Goal: Task Accomplishment & Management: Manage account settings

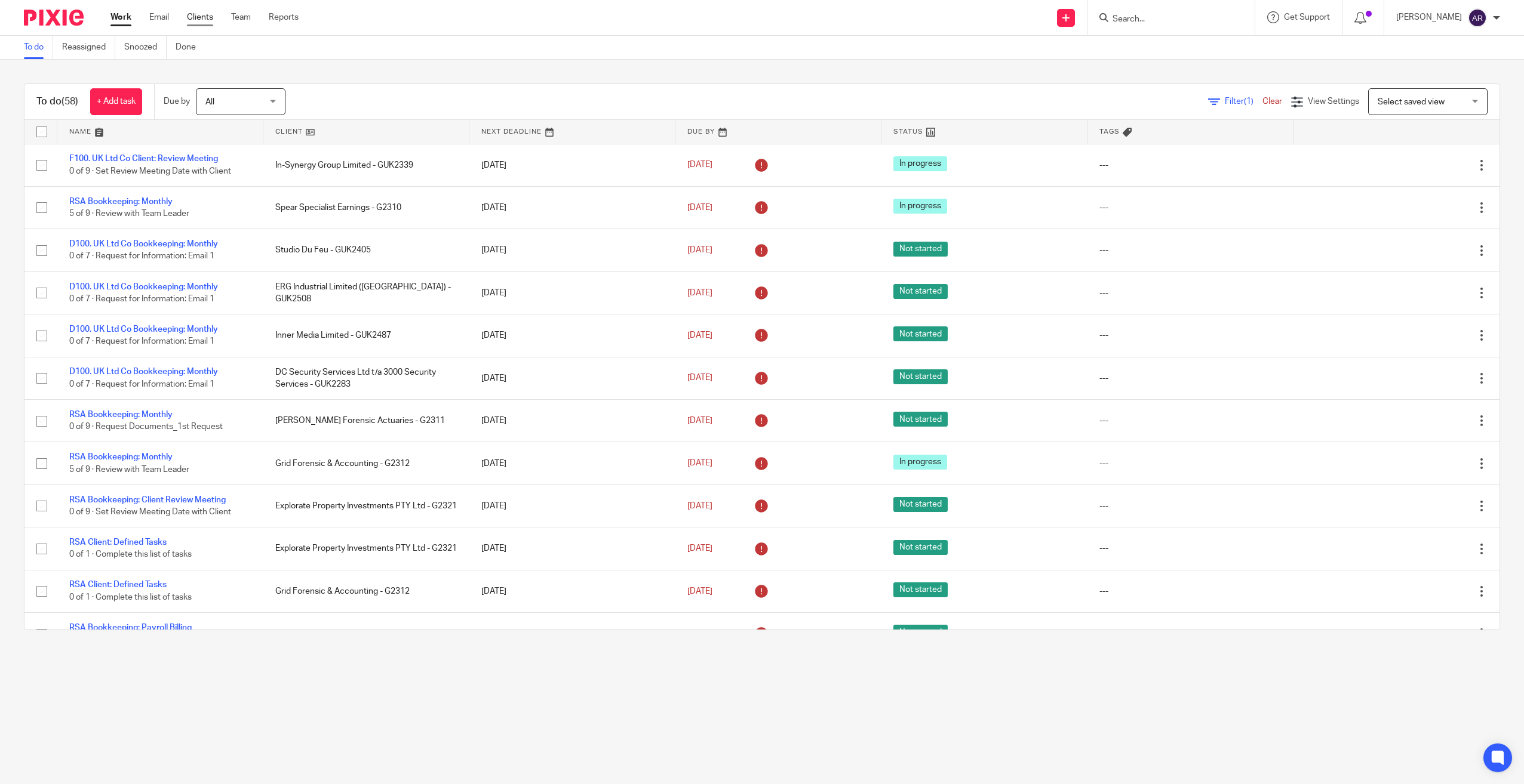
click at [195, 12] on link "Clients" at bounding box center [200, 17] width 27 height 12
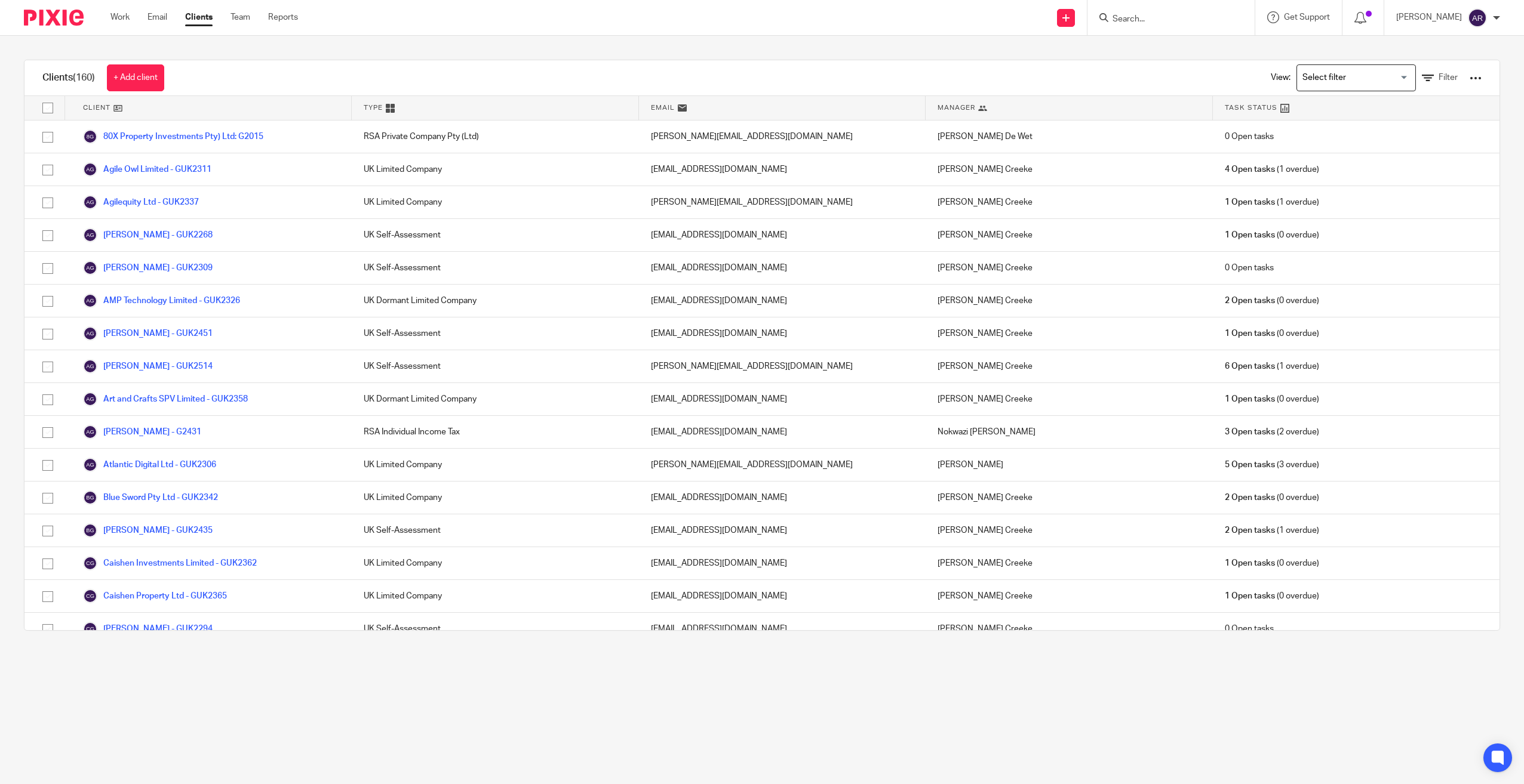
drag, startPoint x: 551, startPoint y: 559, endPoint x: 548, endPoint y: 368, distance: 191.0
click at [1469, 75] on div at bounding box center [1475, 78] width 12 height 12
click at [1375, 122] on link "Export clients to CSV file" at bounding box center [1400, 123] width 120 height 18
click at [1077, 56] on div "Clients (160) + Add client View: Loading... Filter Client Type Email Manager Ta…" at bounding box center [762, 345] width 1524 height 619
click at [1376, 78] on input "Search for option" at bounding box center [1353, 78] width 110 height 21
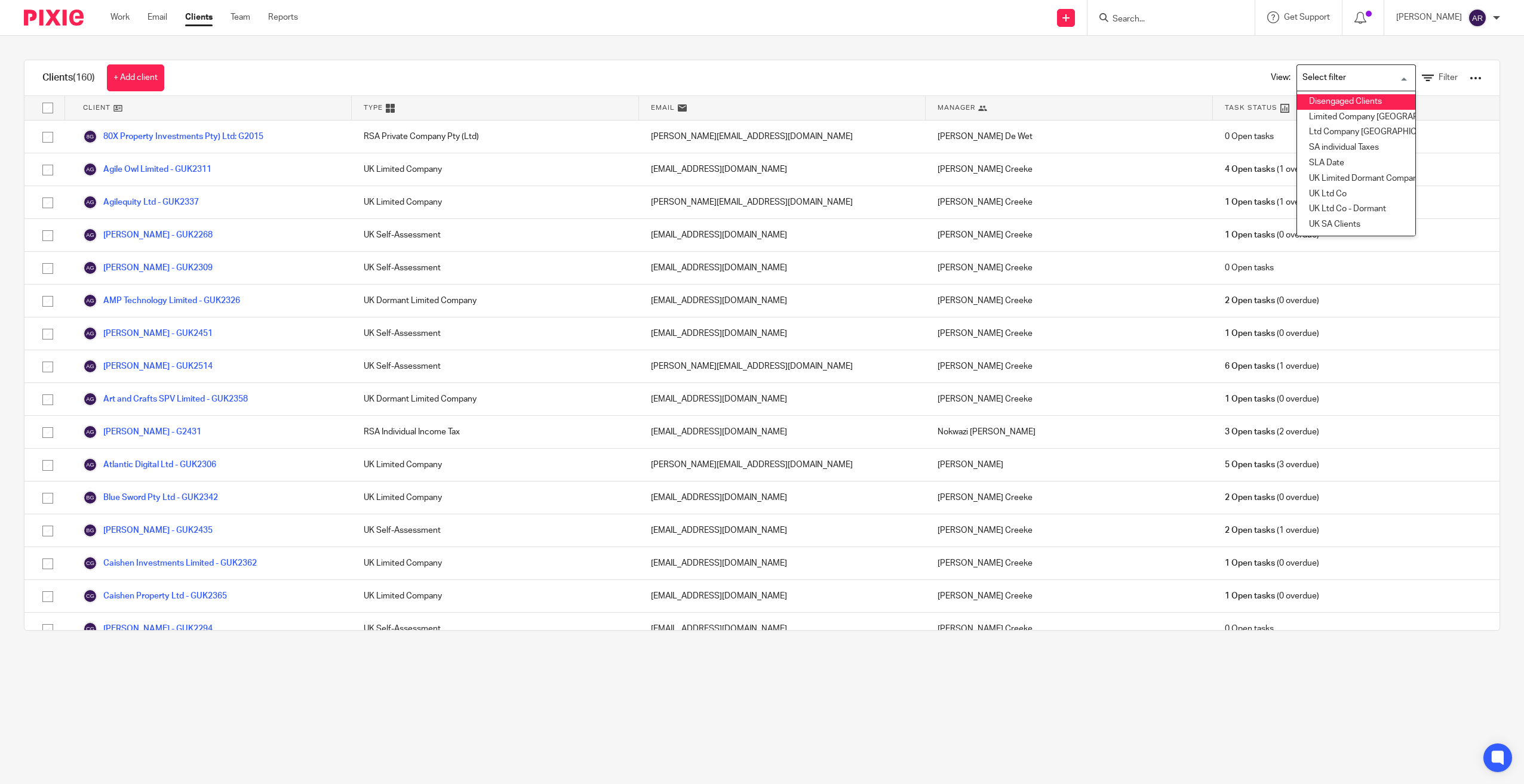
click at [1145, 51] on div "Clients (160) + Add client View: Loading... Disengaged Clients Limited Company …" at bounding box center [762, 345] width 1524 height 619
click at [1469, 76] on div at bounding box center [1475, 78] width 12 height 12
click at [1389, 119] on link "Export clients to CSV file" at bounding box center [1400, 123] width 120 height 18
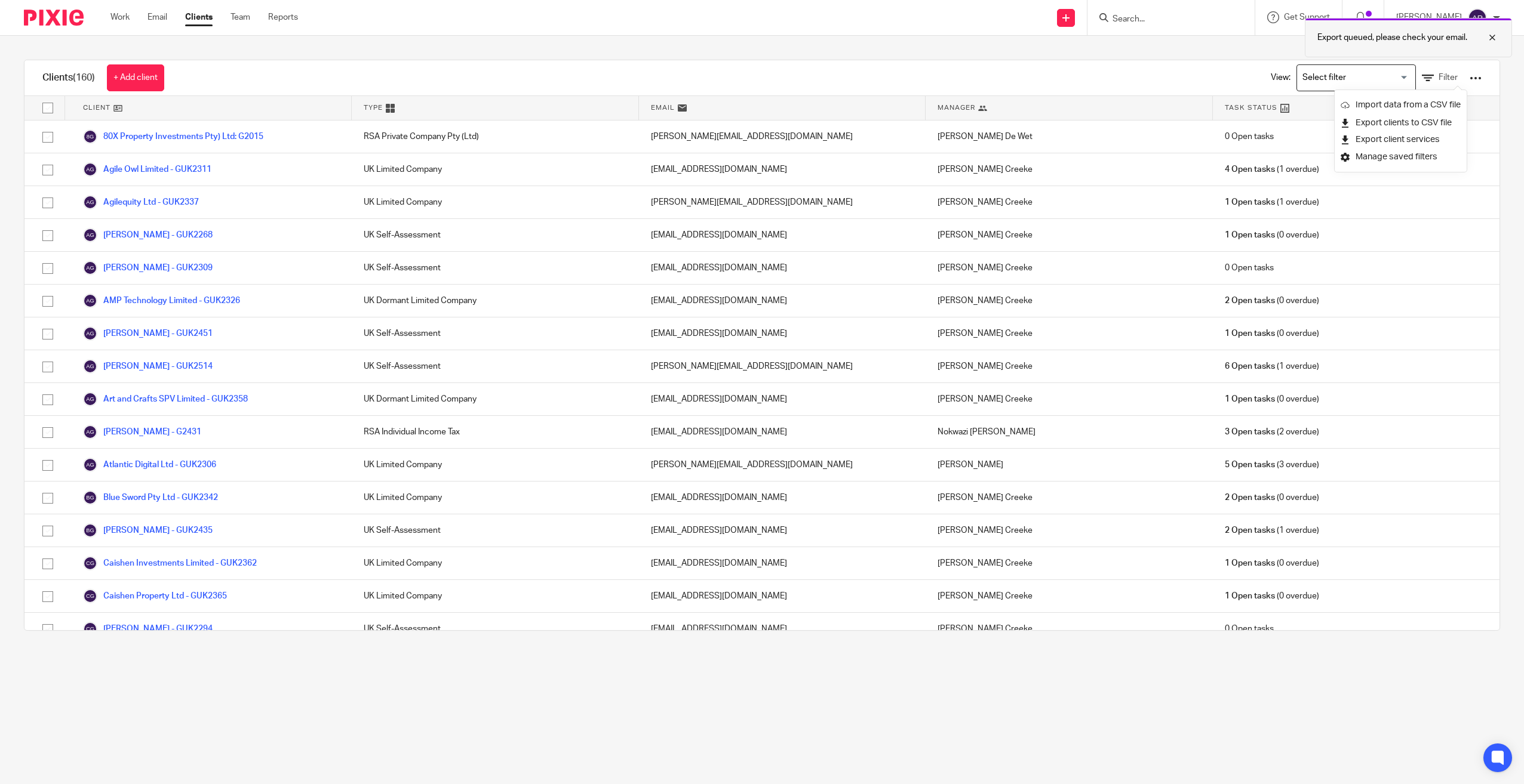
click at [1489, 38] on div at bounding box center [1483, 38] width 32 height 14
